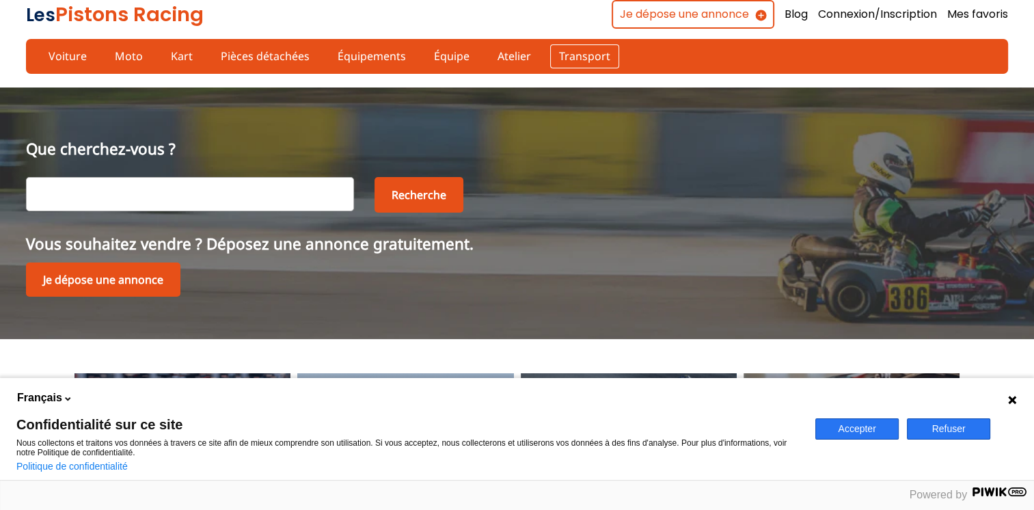
click at [568, 55] on link "Transport" at bounding box center [584, 55] width 69 height 23
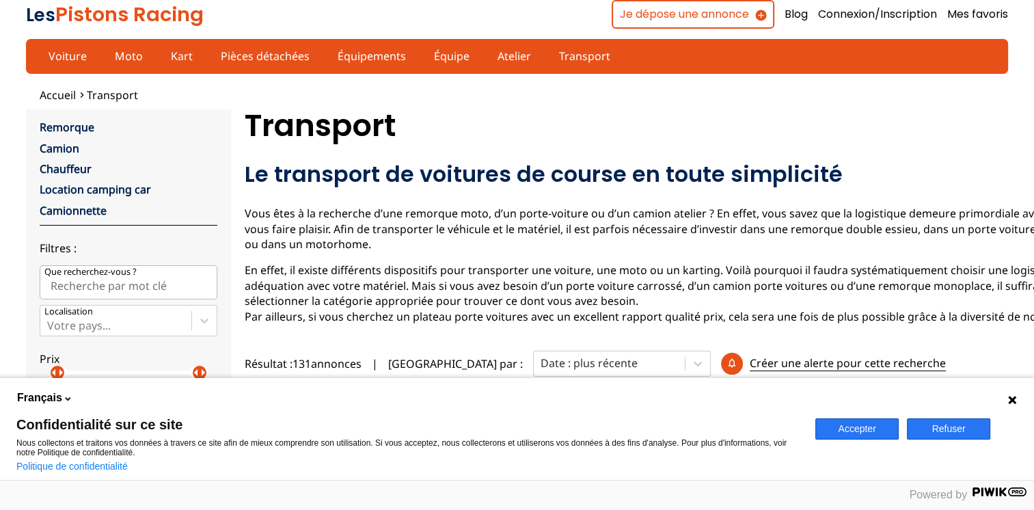
click at [949, 433] on button "Refuser" at bounding box center [948, 428] width 83 height 21
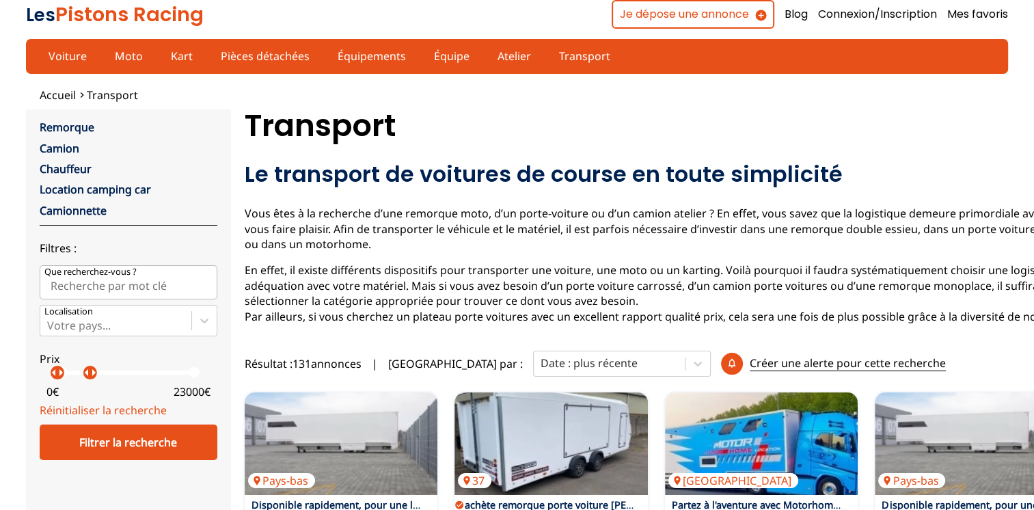
drag, startPoint x: 199, startPoint y: 372, endPoint x: 89, endPoint y: 374, distance: 109.3
click at [89, 374] on p "arrow_right" at bounding box center [93, 372] width 16 height 16
click at [96, 374] on p "arrow_right" at bounding box center [100, 372] width 16 height 16
click at [104, 322] on div at bounding box center [115, 325] width 137 height 15
click at [50, 322] on input "Votre pays..." at bounding box center [48, 325] width 3 height 12
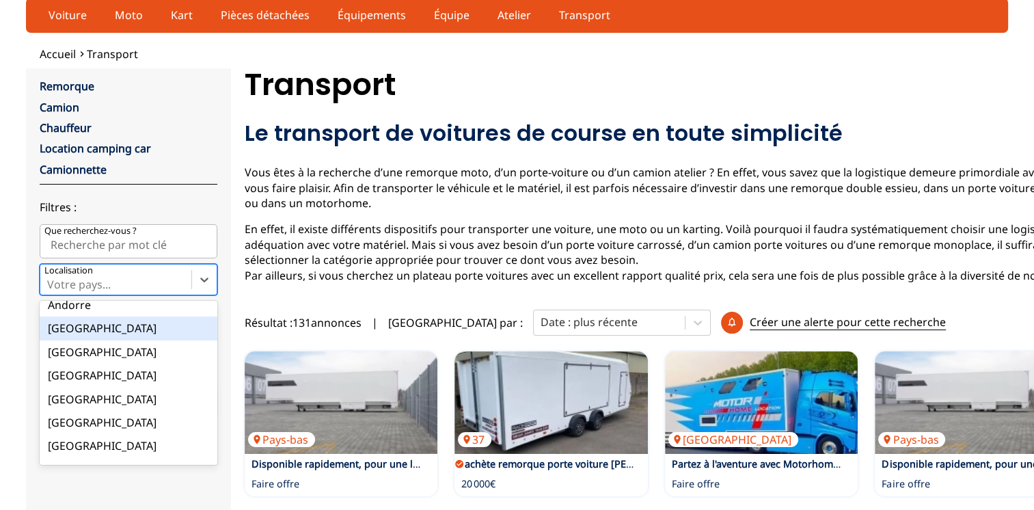
scroll to position [137, 0]
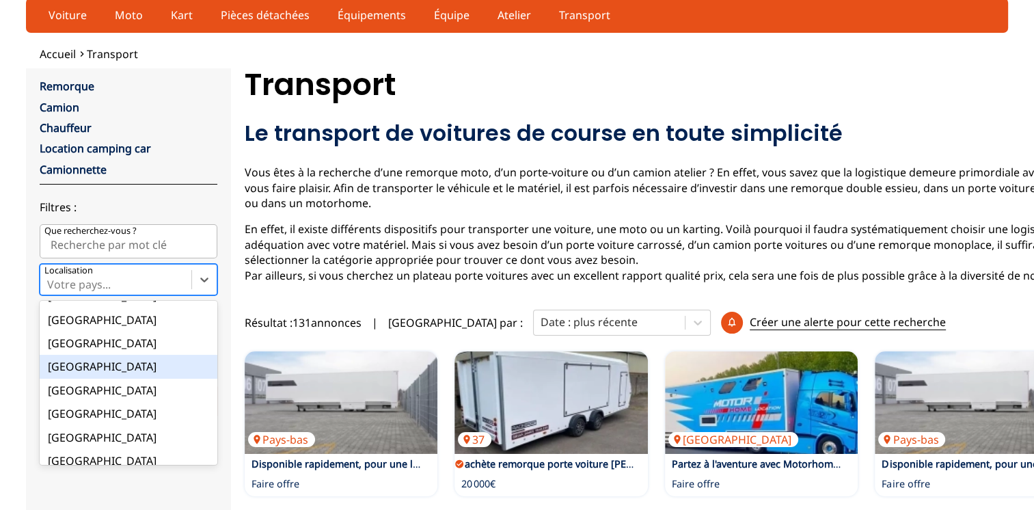
click at [63, 365] on div "[GEOGRAPHIC_DATA]" at bounding box center [129, 366] width 178 height 23
click at [50, 290] on input "option France focused, 9 of 18. 18 results available. Use Up and Down to choose…" at bounding box center [48, 284] width 3 height 12
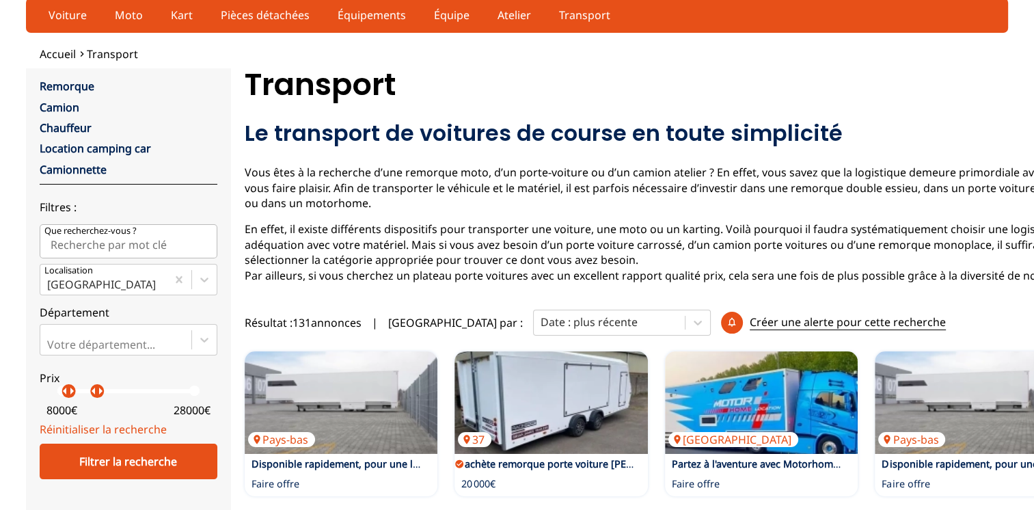
drag, startPoint x: 58, startPoint y: 391, endPoint x: 68, endPoint y: 394, distance: 9.8
click at [68, 394] on p "arrow_right" at bounding box center [72, 391] width 16 height 16
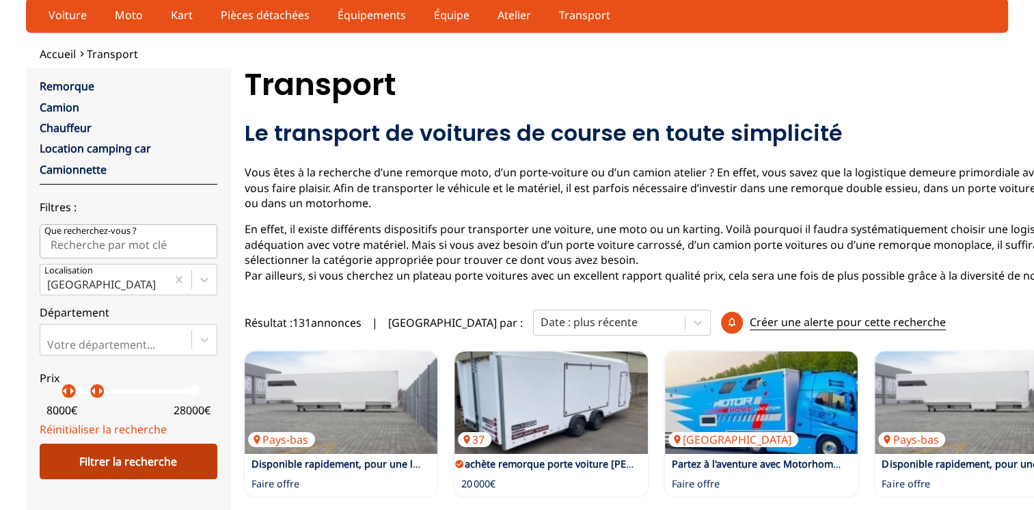
click at [156, 464] on div "Filtrer la recherche" at bounding box center [129, 461] width 178 height 36
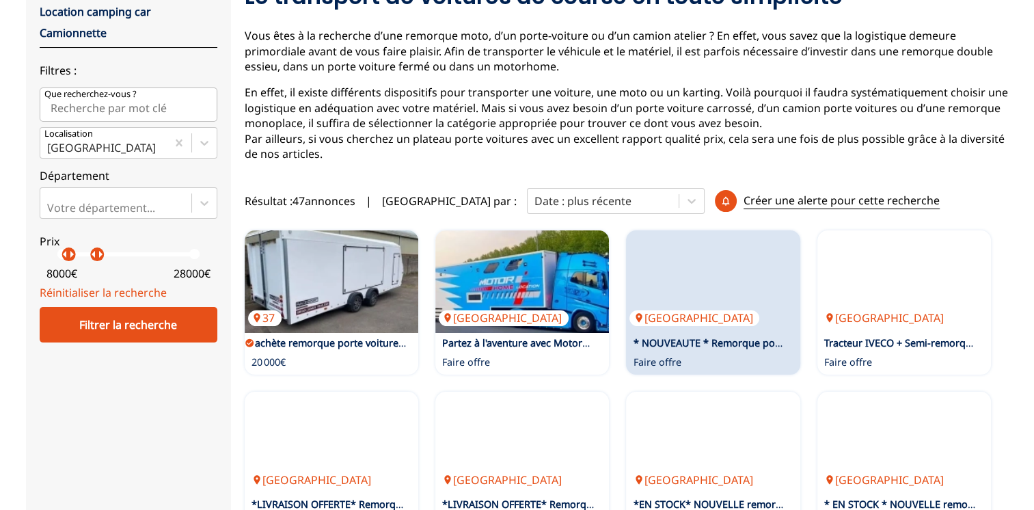
scroll to position [314, 0]
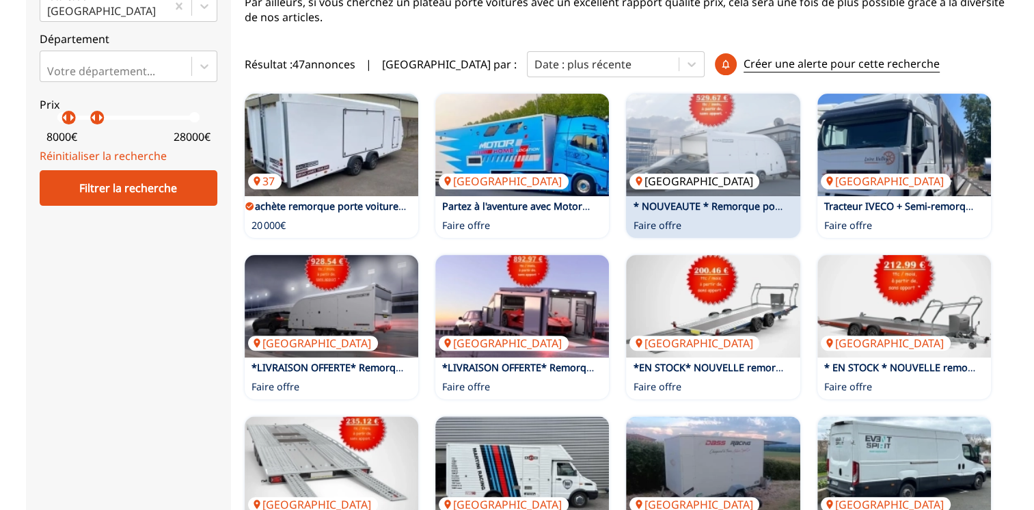
click at [716, 168] on img at bounding box center [713, 145] width 174 height 102
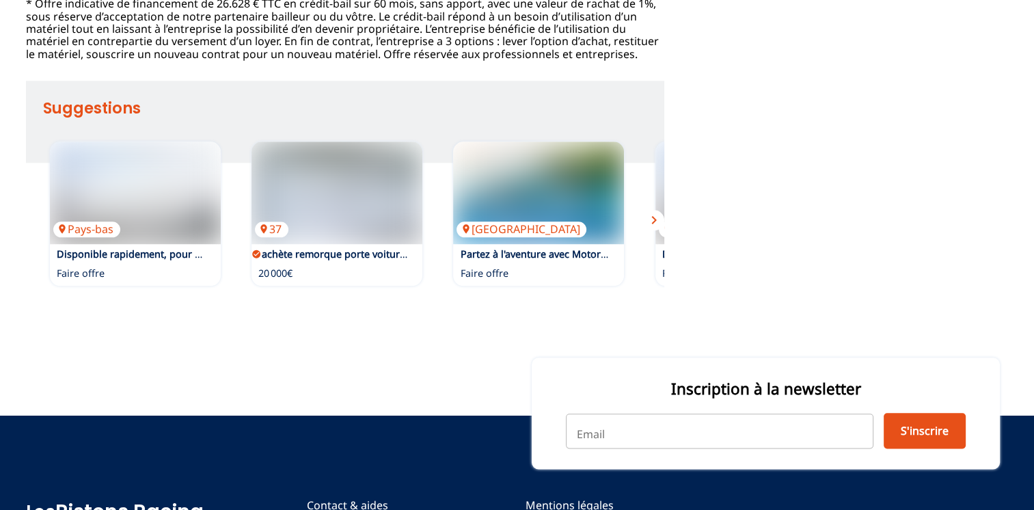
scroll to position [1503, 0]
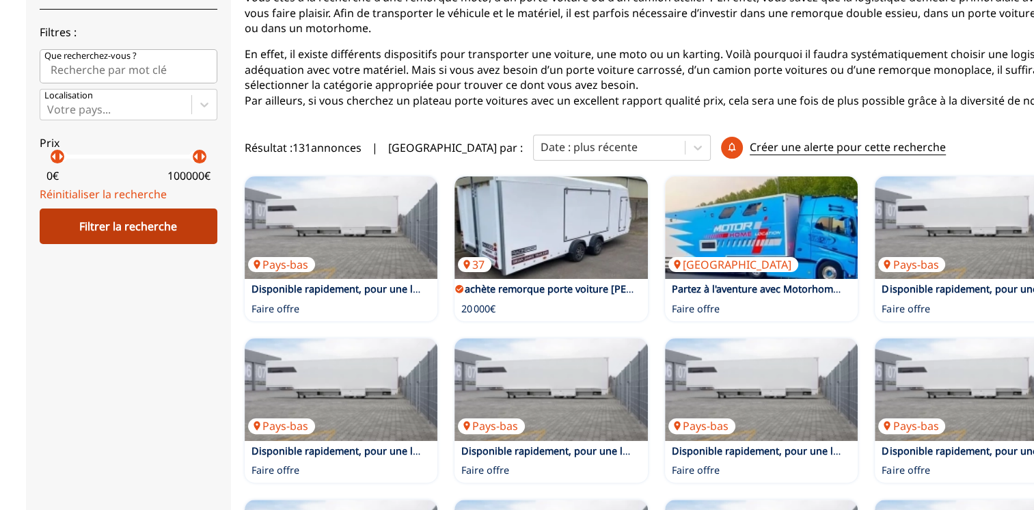
scroll to position [200, 0]
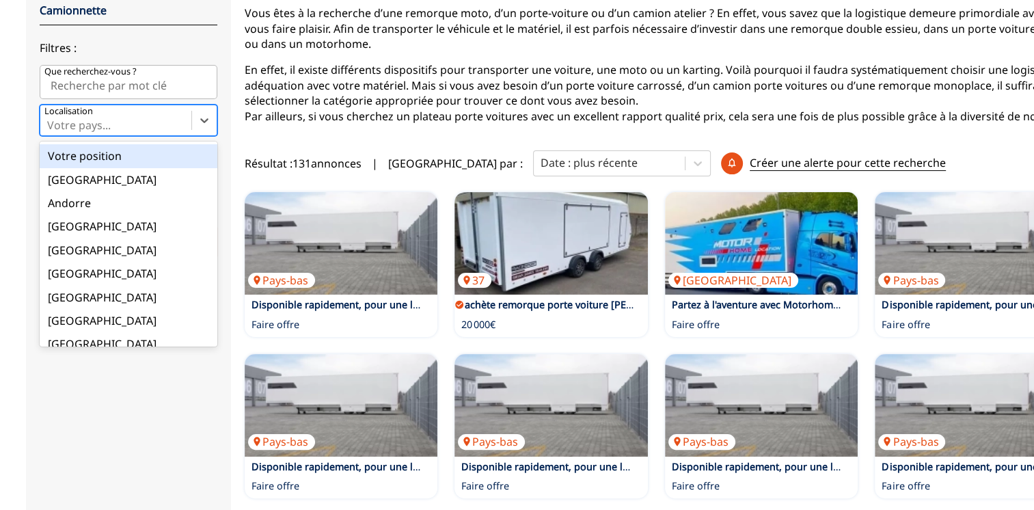
click at [133, 118] on div at bounding box center [115, 125] width 137 height 15
click at [50, 119] on input "option Votre position focused, 1 of 18. 18 results available. Use Up and Down t…" at bounding box center [48, 125] width 3 height 12
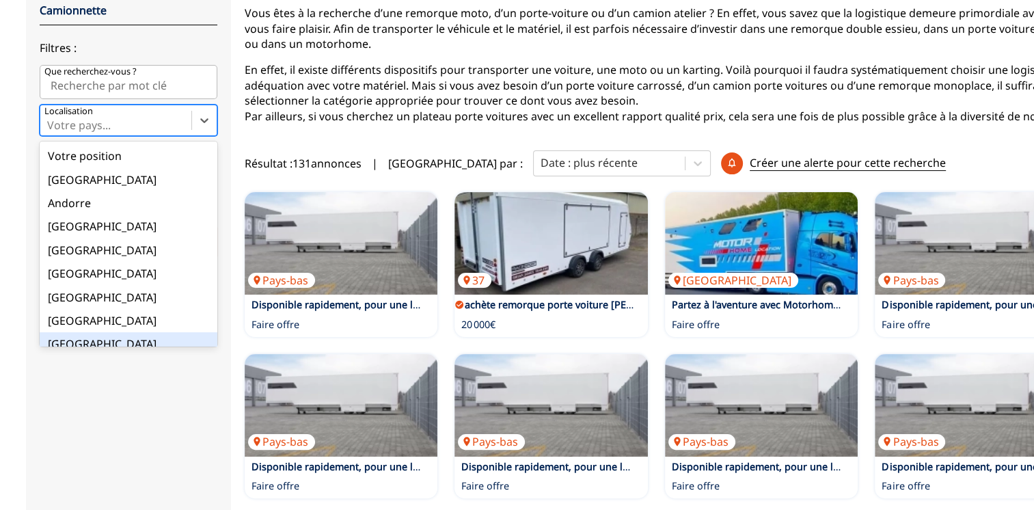
click at [85, 337] on div "[GEOGRAPHIC_DATA]" at bounding box center [129, 343] width 178 height 23
click at [50, 131] on input "option France focused, 9 of 18. 18 results available. Use Up and Down to choose…" at bounding box center [48, 125] width 3 height 12
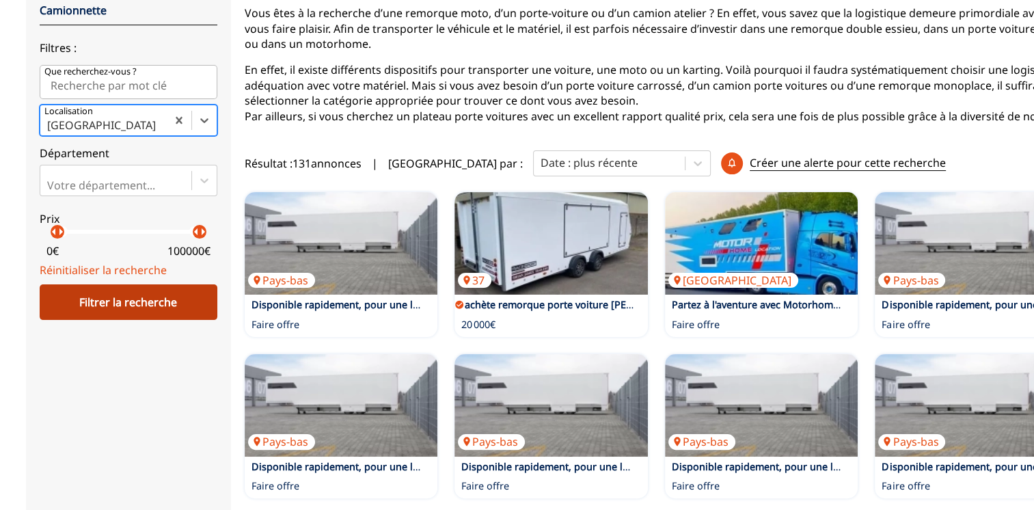
click at [154, 306] on div "Filtrer la recherche" at bounding box center [129, 302] width 178 height 36
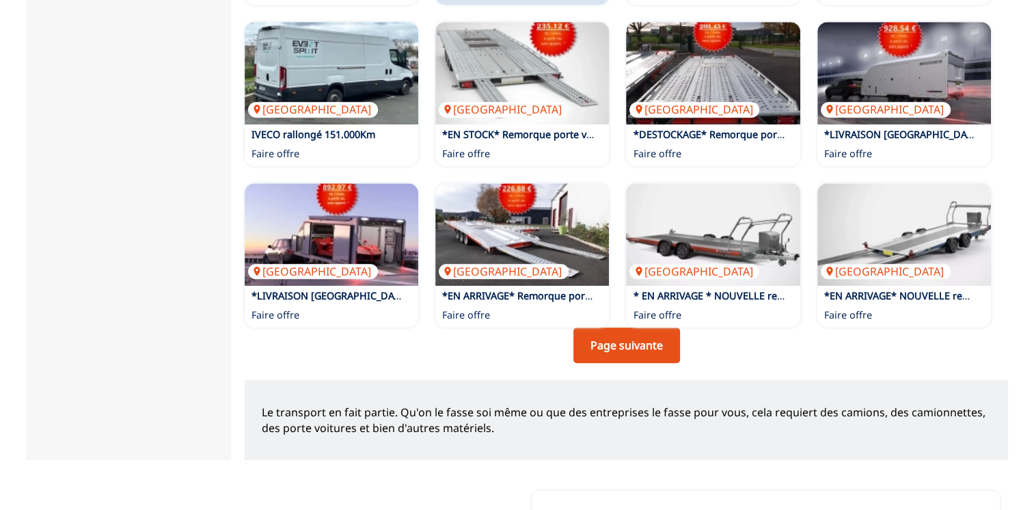
scroll to position [883, 0]
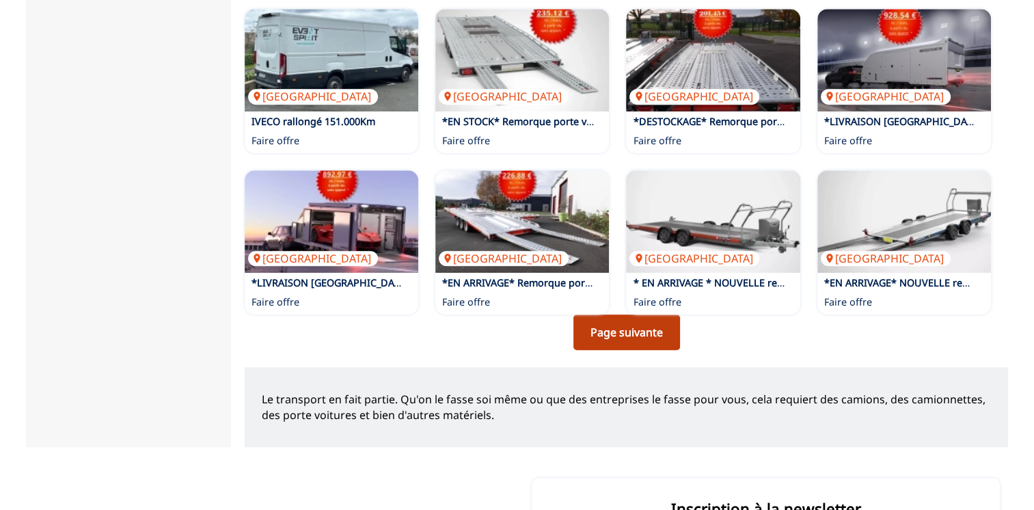
click at [621, 335] on link "Page suivante" at bounding box center [626, 332] width 107 height 36
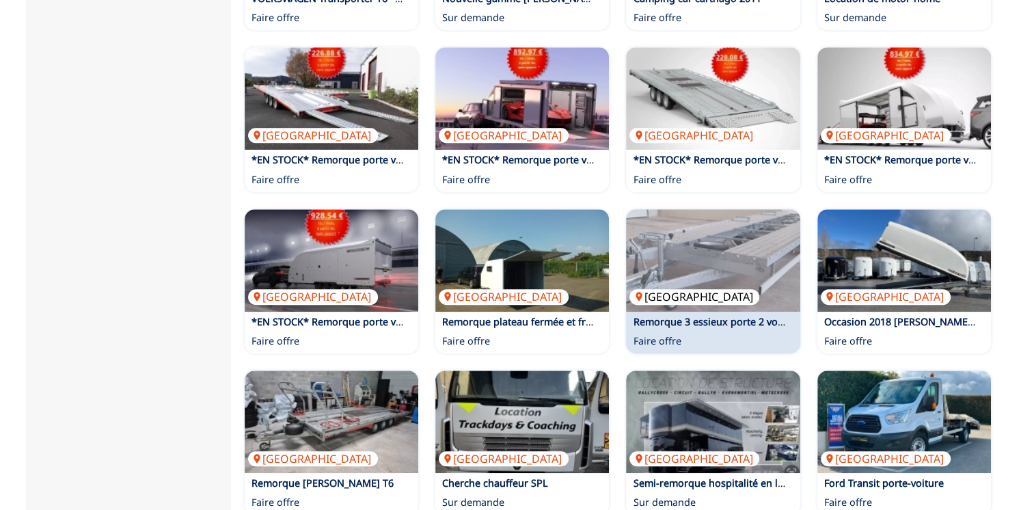
scroll to position [820, 0]
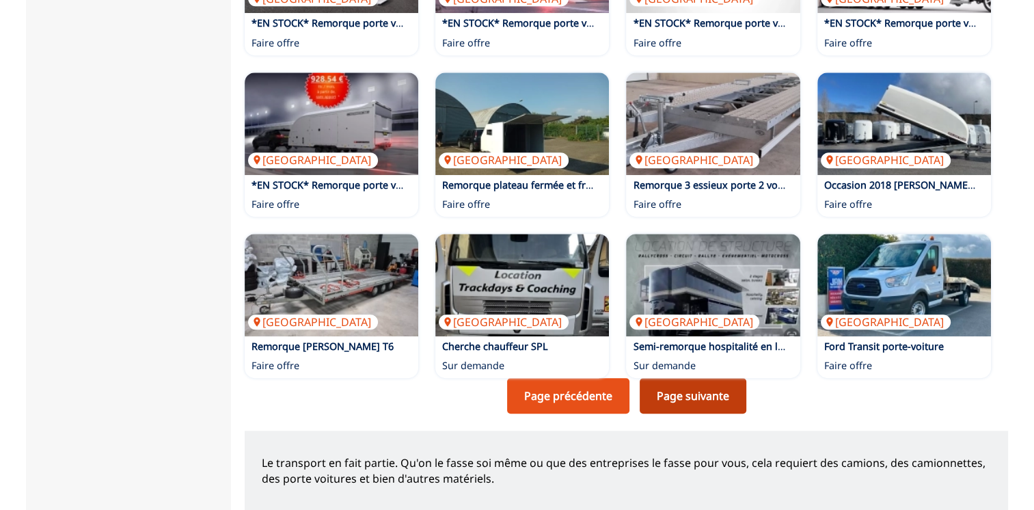
click at [696, 396] on link "Page suivante" at bounding box center [692, 396] width 107 height 36
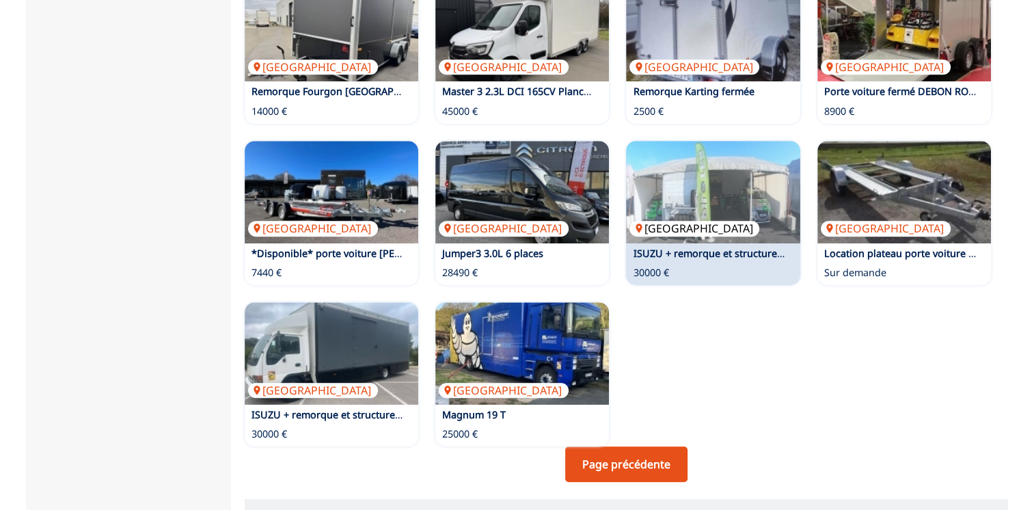
scroll to position [342, 0]
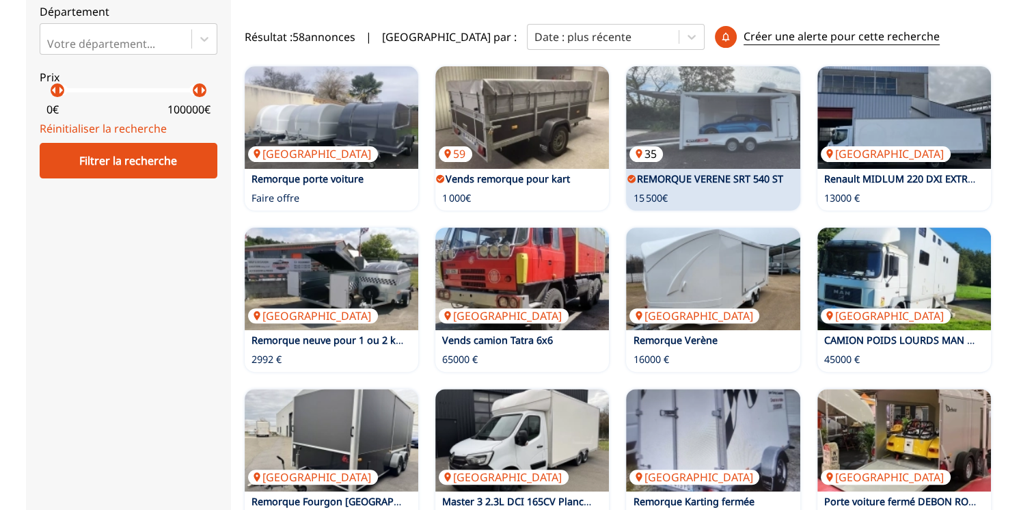
click at [721, 123] on img at bounding box center [713, 117] width 174 height 102
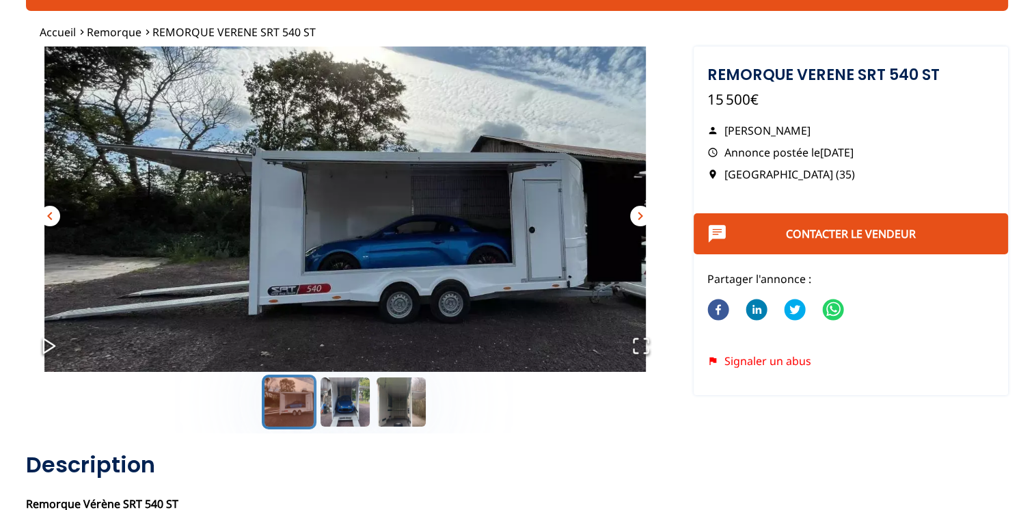
scroll to position [137, 0]
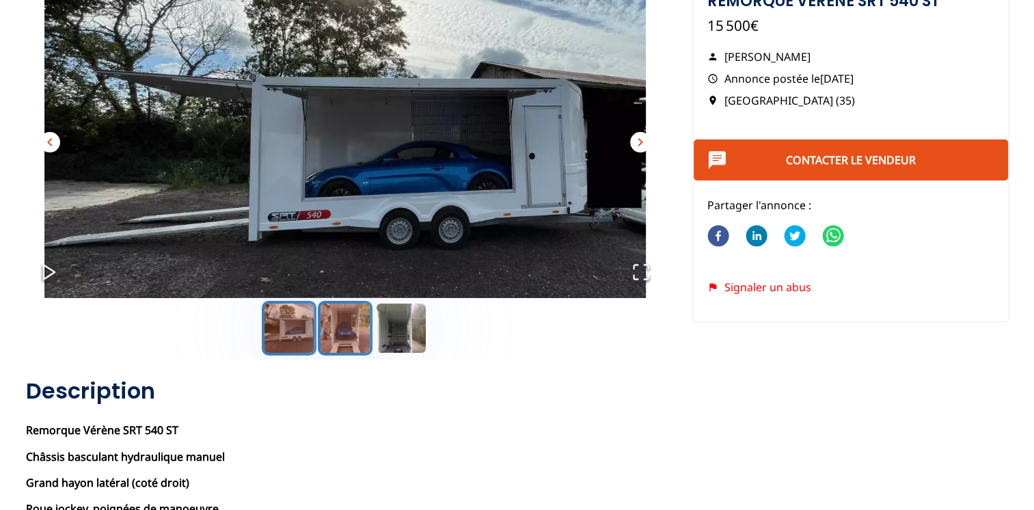
click at [348, 325] on button "Go to Slide 2" at bounding box center [345, 328] width 55 height 55
